Goal: Find specific page/section: Find specific page/section

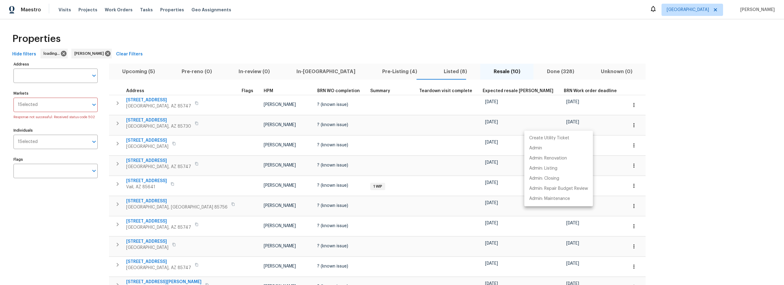
scroll to position [1, 0]
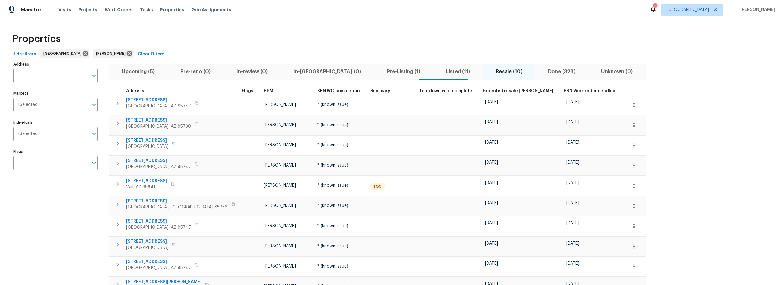
click at [143, 73] on span "Upcoming (5)" at bounding box center [138, 71] width 51 height 9
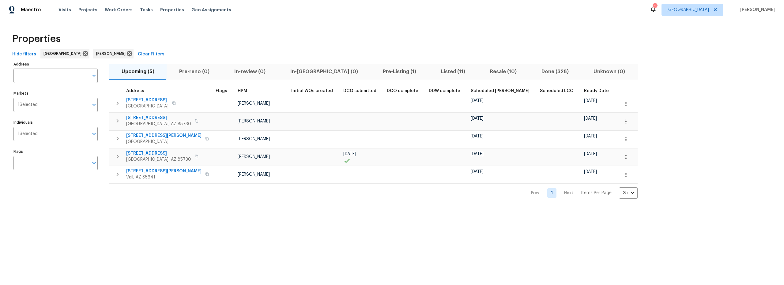
click at [99, 34] on div "Properties" at bounding box center [392, 39] width 764 height 20
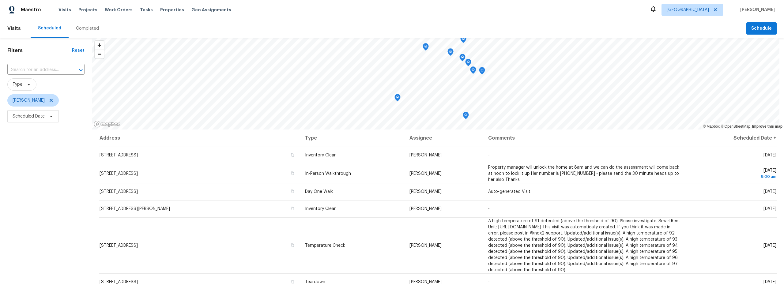
scroll to position [77, 0]
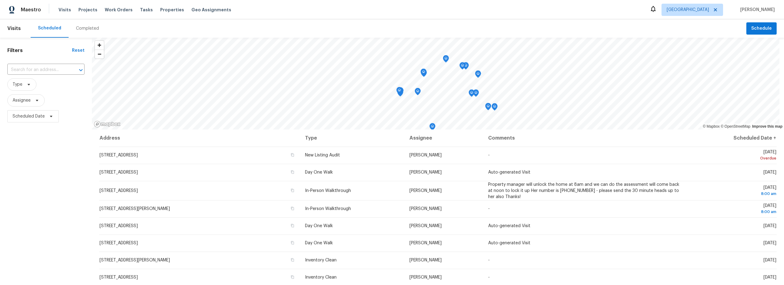
click at [90, 24] on div "Completed" at bounding box center [88, 28] width 38 height 18
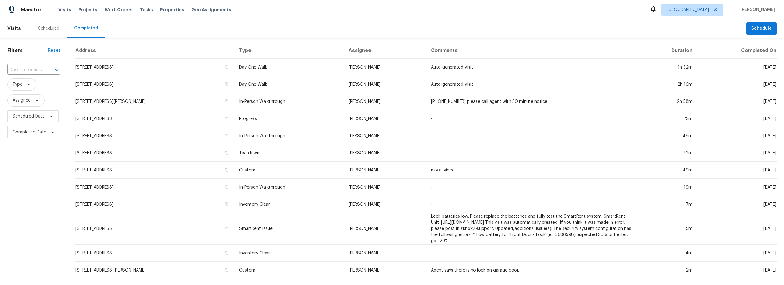
click at [52, 29] on div "Scheduled" at bounding box center [48, 28] width 21 height 6
